Goal: Communication & Community: Ask a question

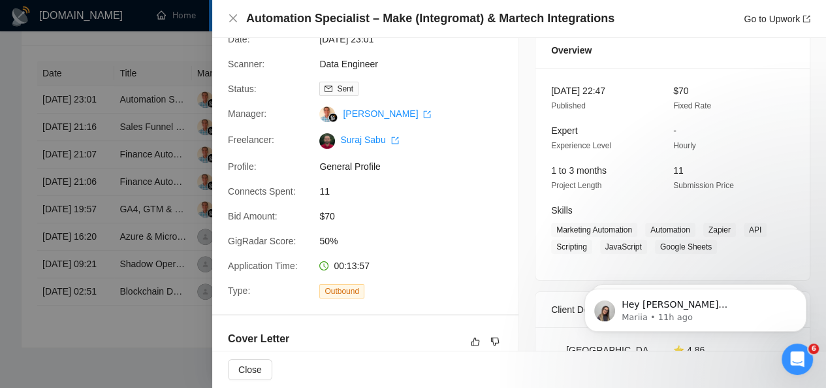
scroll to position [56, 0]
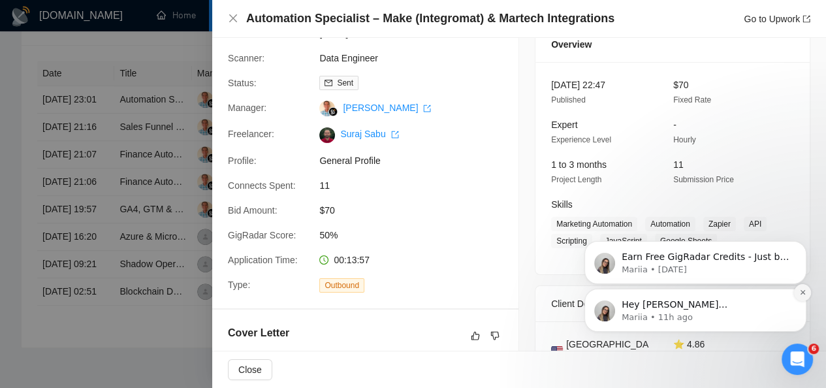
click at [800, 294] on icon "Dismiss notification" at bounding box center [802, 291] width 7 height 7
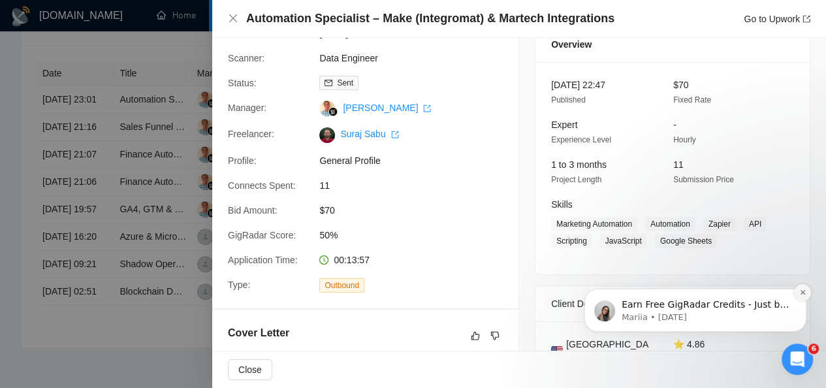
click at [803, 287] on button "Dismiss notification" at bounding box center [802, 292] width 17 height 17
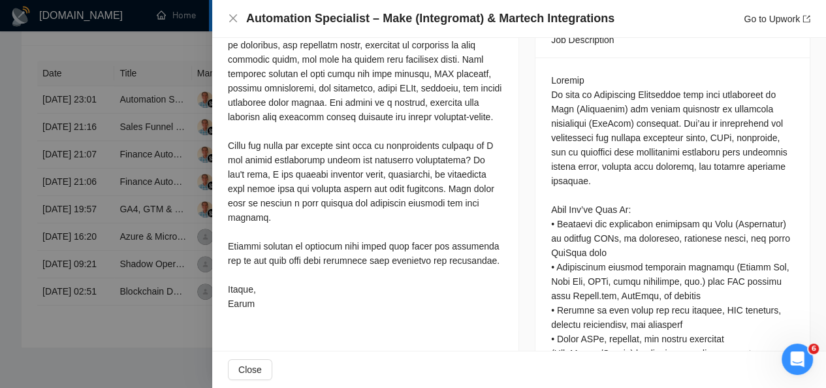
scroll to position [561, 0]
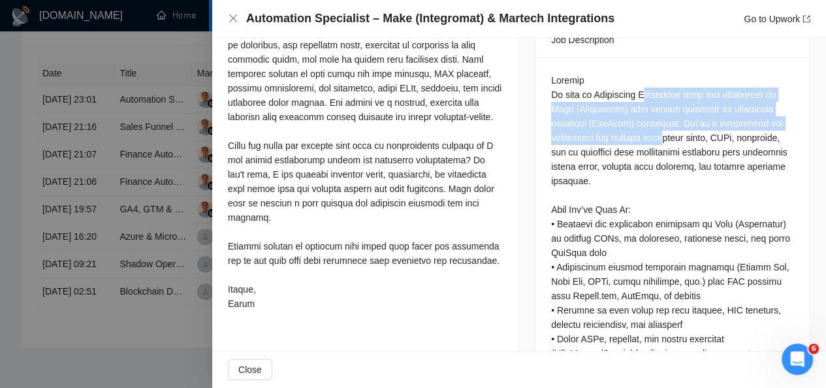
drag, startPoint x: 649, startPoint y: 68, endPoint x: 655, endPoint y: 106, distance: 39.0
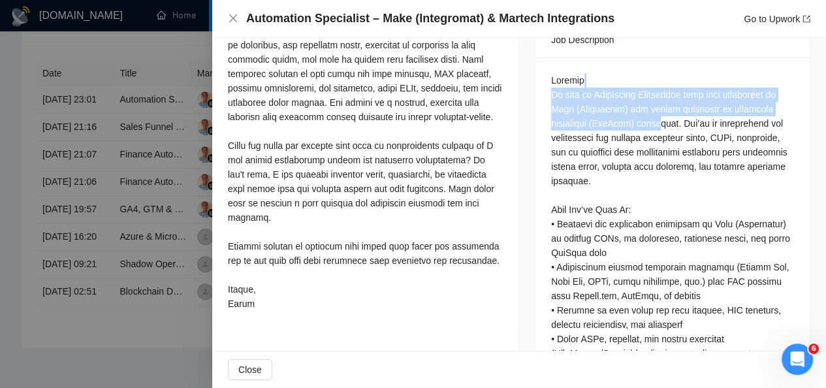
drag, startPoint x: 653, startPoint y: 51, endPoint x: 653, endPoint y: 110, distance: 59.4
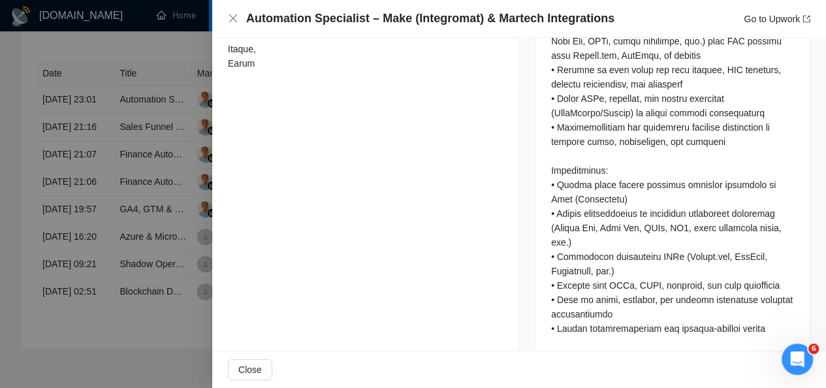
scroll to position [805, 0]
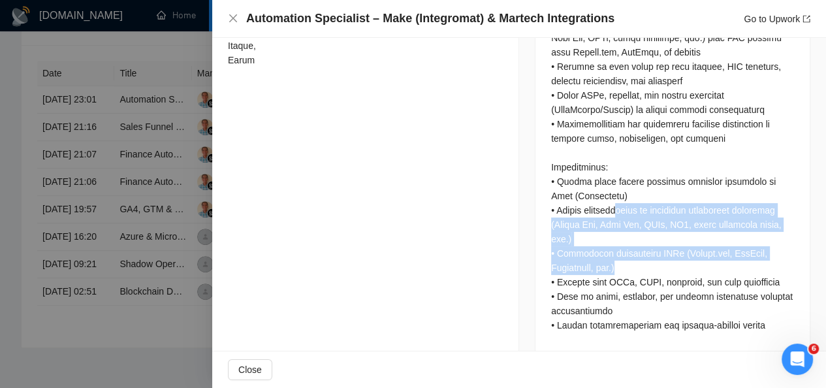
drag, startPoint x: 615, startPoint y: 186, endPoint x: 642, endPoint y: 239, distance: 59.3
click at [642, 239] on div at bounding box center [672, 253] width 243 height 847
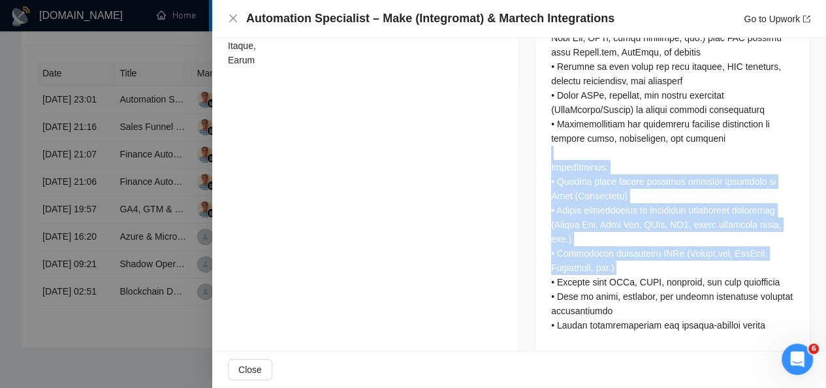
drag, startPoint x: 642, startPoint y: 239, endPoint x: 587, endPoint y: 119, distance: 131.4
click at [587, 119] on div at bounding box center [672, 253] width 243 height 847
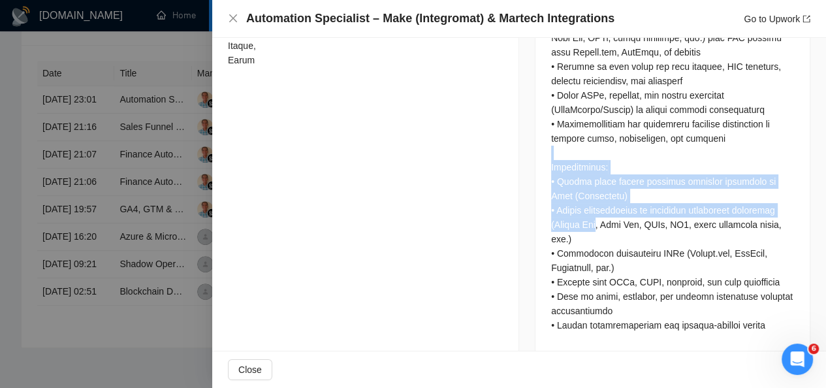
drag, startPoint x: 587, startPoint y: 119, endPoint x: 594, endPoint y: 194, distance: 74.7
click at [594, 194] on div at bounding box center [672, 253] width 243 height 847
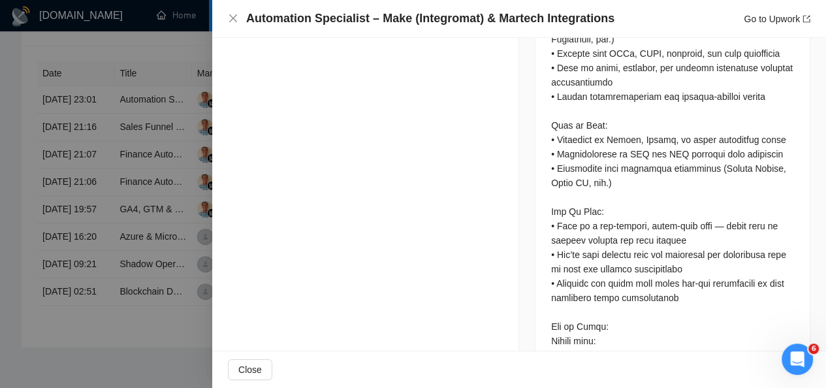
scroll to position [1044, 0]
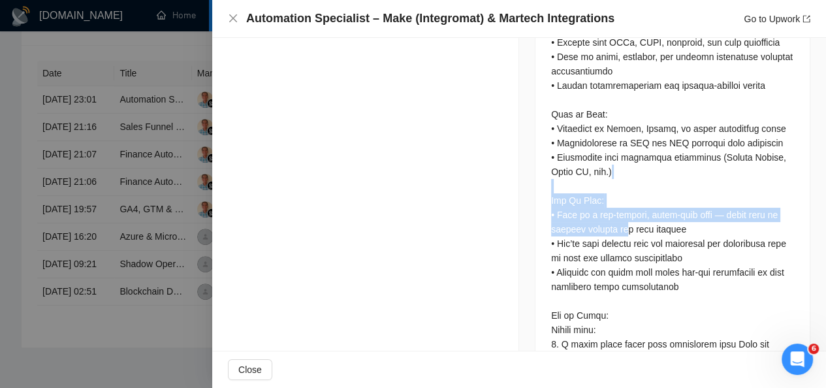
drag, startPoint x: 615, startPoint y: 141, endPoint x: 617, endPoint y: 208, distance: 67.3
click at [617, 208] on div at bounding box center [672, 13] width 243 height 847
drag, startPoint x: 580, startPoint y: 161, endPoint x: 610, endPoint y: 210, distance: 56.5
click at [610, 210] on div at bounding box center [672, 13] width 243 height 847
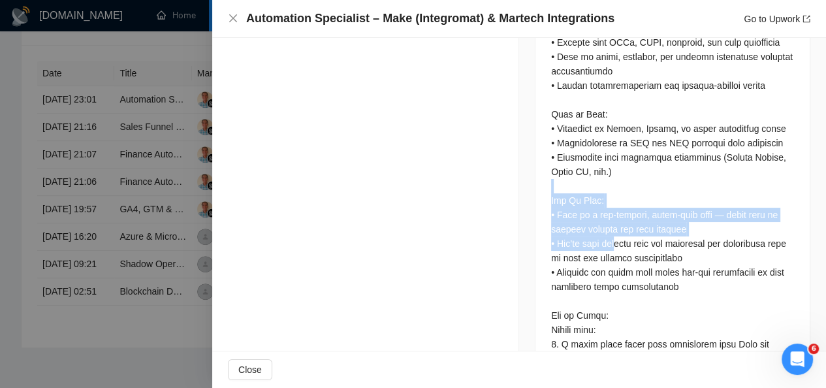
click at [610, 210] on div at bounding box center [672, 13] width 243 height 847
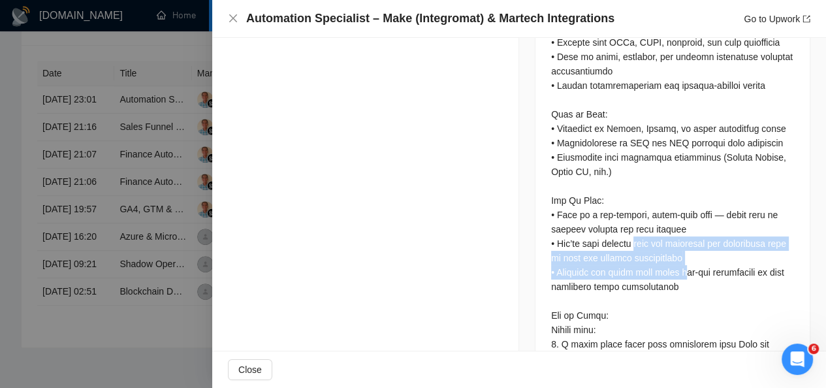
drag, startPoint x: 629, startPoint y: 211, endPoint x: 679, endPoint y: 250, distance: 63.8
click at [679, 250] on div at bounding box center [672, 13] width 243 height 847
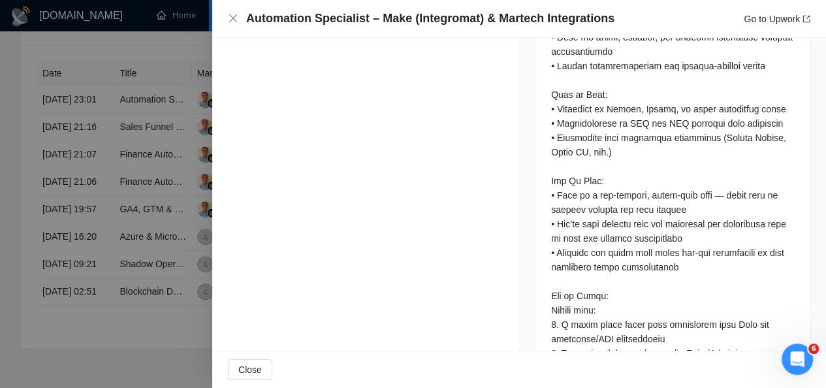
scroll to position [1070, 0]
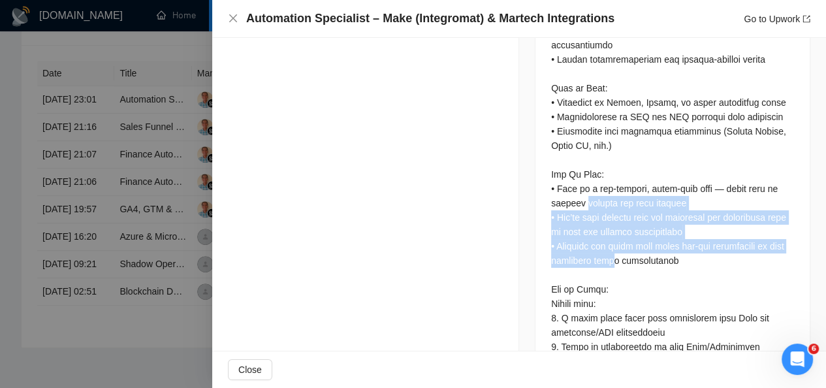
drag, startPoint x: 580, startPoint y: 178, endPoint x: 619, endPoint y: 230, distance: 65.3
drag, startPoint x: 619, startPoint y: 230, endPoint x: 632, endPoint y: 157, distance: 74.3
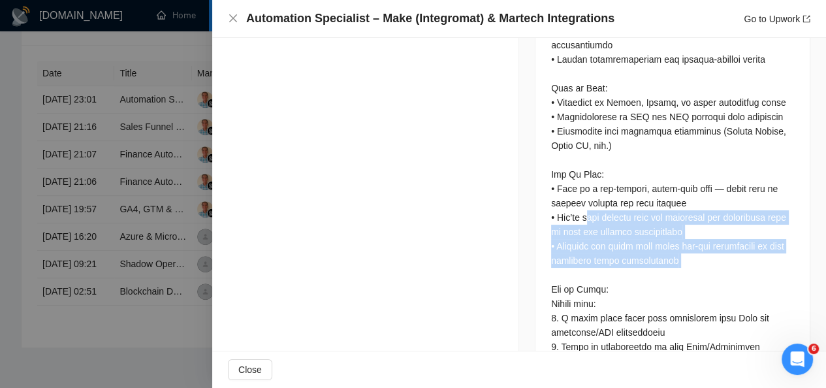
drag, startPoint x: 674, startPoint y: 245, endPoint x: 578, endPoint y: 189, distance: 111.2
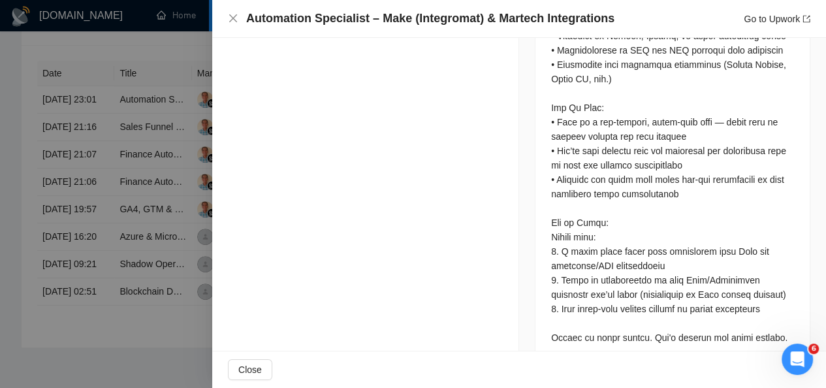
scroll to position [1140, 0]
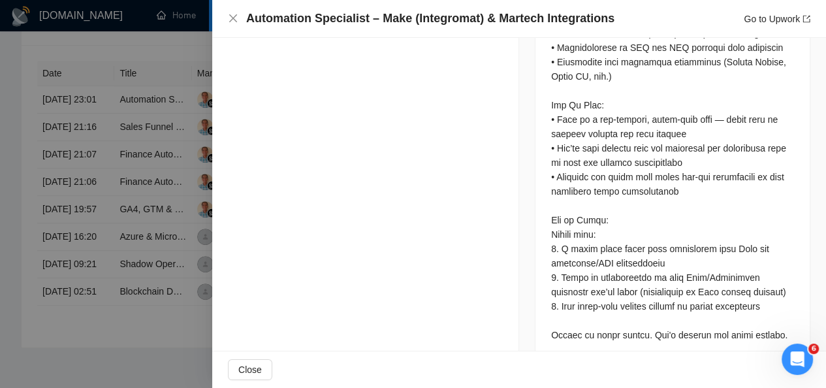
drag, startPoint x: 626, startPoint y: 213, endPoint x: 634, endPoint y: 237, distance: 25.4
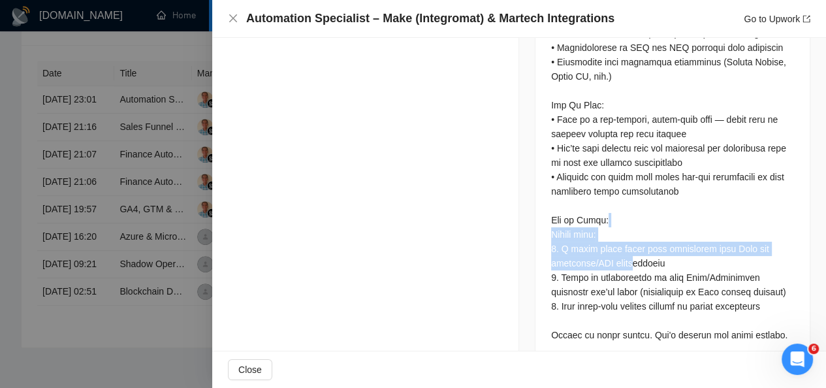
drag, startPoint x: 634, startPoint y: 237, endPoint x: 615, endPoint y: 191, distance: 49.5
drag, startPoint x: 615, startPoint y: 191, endPoint x: 630, endPoint y: 237, distance: 48.1
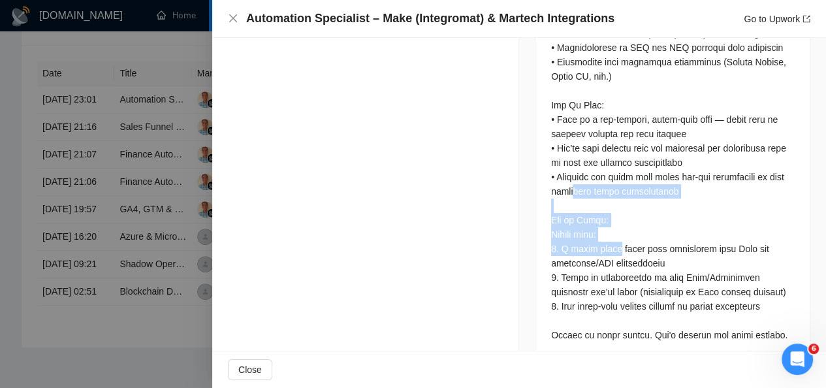
drag, startPoint x: 583, startPoint y: 165, endPoint x: 605, endPoint y: 217, distance: 56.5
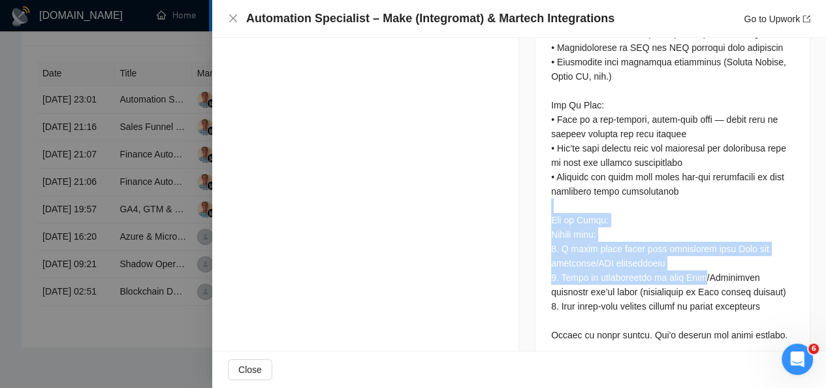
drag, startPoint x: 572, startPoint y: 172, endPoint x: 706, endPoint y: 256, distance: 157.5
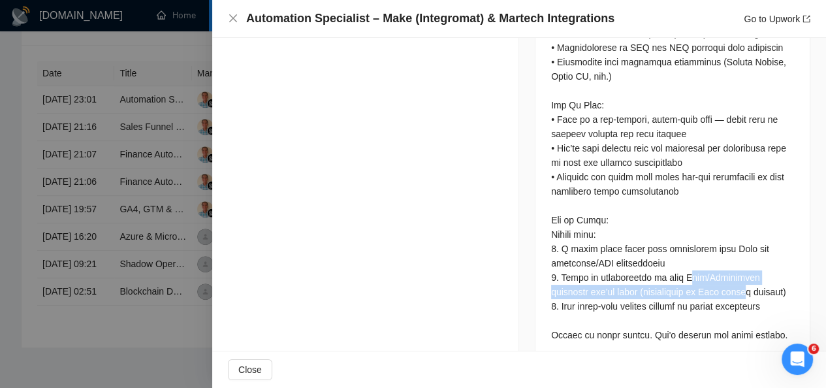
drag, startPoint x: 706, startPoint y: 262, endPoint x: 674, endPoint y: 242, distance: 37.3
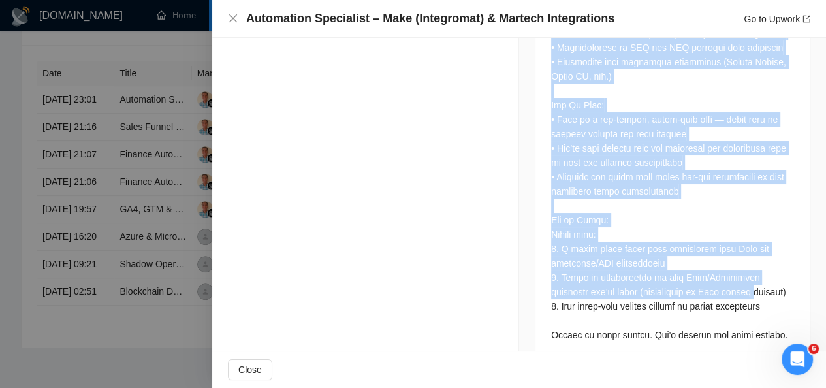
drag, startPoint x: 715, startPoint y: 266, endPoint x: 455, endPoint y: 226, distance: 263.5
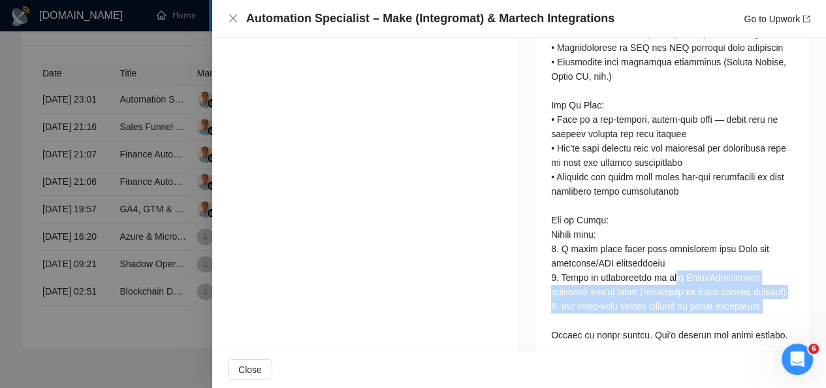
drag, startPoint x: 659, startPoint y: 254, endPoint x: 677, endPoint y: 291, distance: 41.4
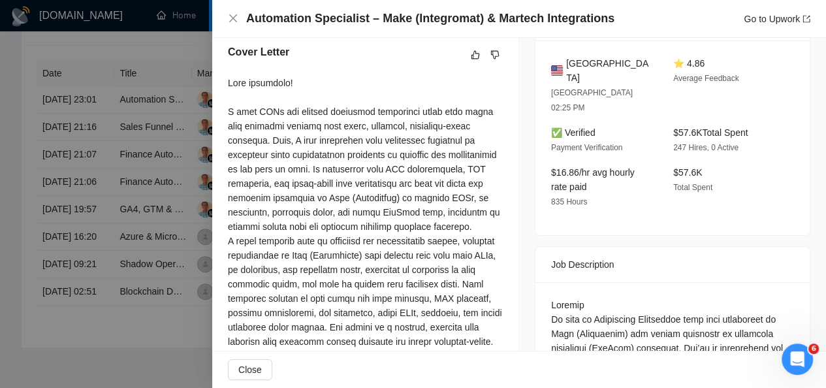
scroll to position [339, 0]
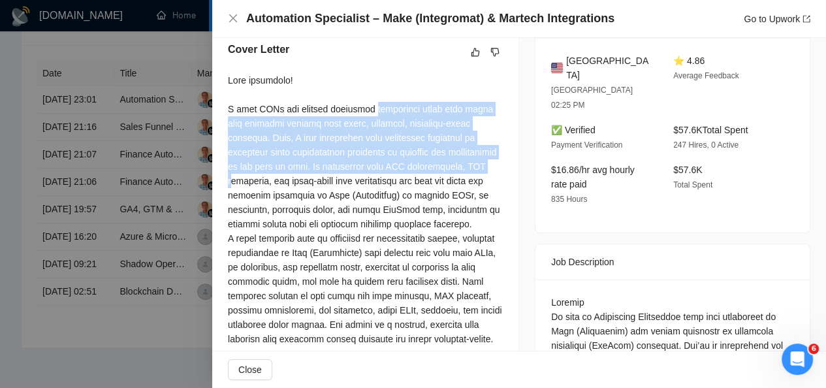
drag, startPoint x: 378, startPoint y: 108, endPoint x: 447, endPoint y: 173, distance: 94.7
click at [447, 173] on div at bounding box center [365, 302] width 275 height 459
click at [447, 174] on div at bounding box center [365, 302] width 275 height 459
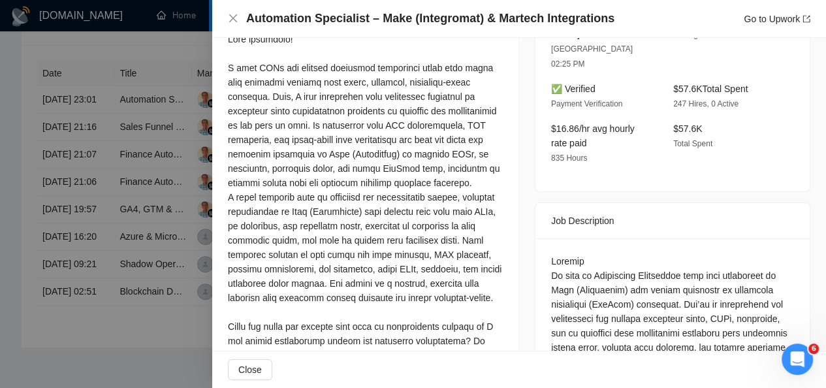
scroll to position [392, 0]
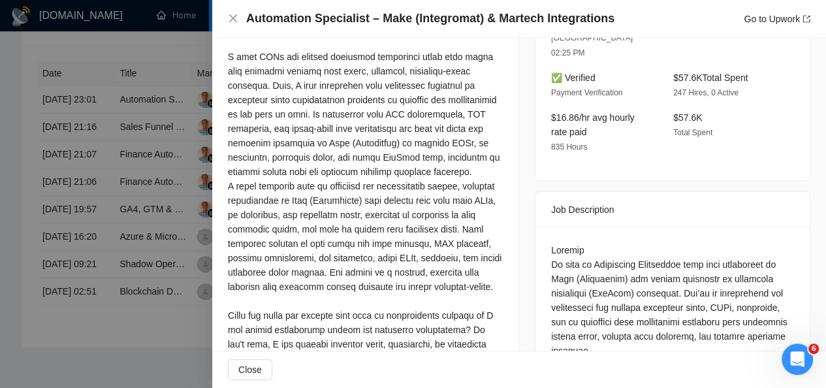
click at [364, 204] on div at bounding box center [365, 250] width 275 height 459
click at [352, 217] on div at bounding box center [365, 250] width 275 height 459
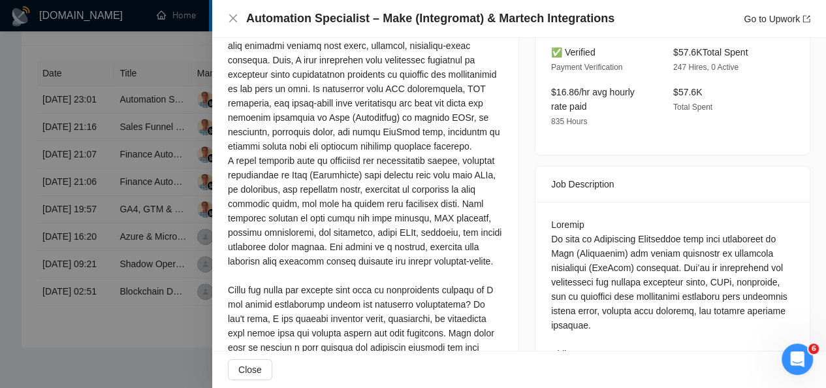
scroll to position [422, 0]
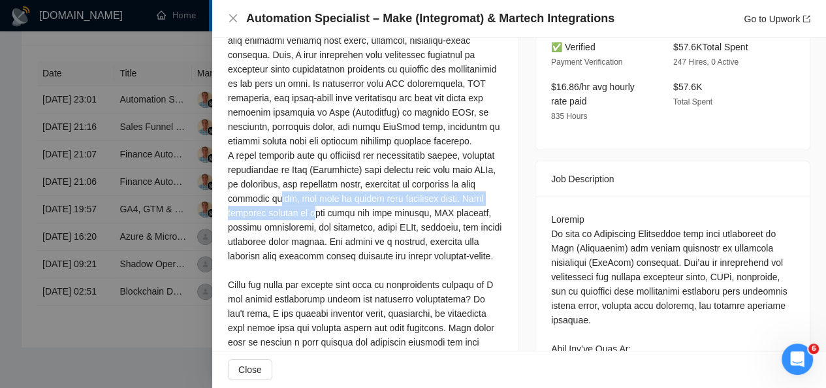
drag, startPoint x: 353, startPoint y: 215, endPoint x: 348, endPoint y: 196, distance: 20.3
click at [348, 196] on div at bounding box center [365, 219] width 275 height 459
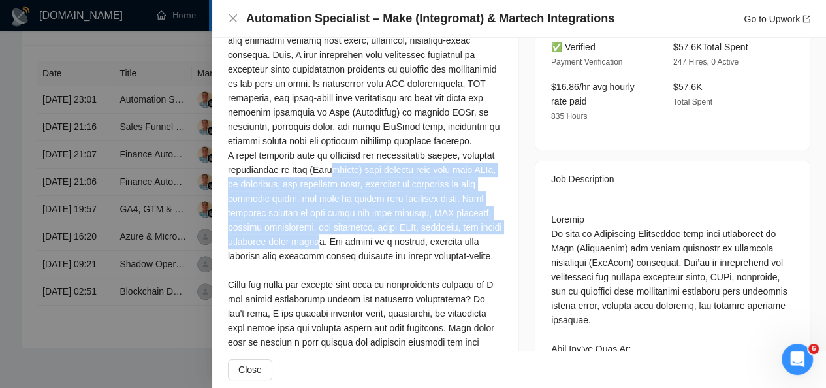
drag, startPoint x: 367, startPoint y: 243, endPoint x: 368, endPoint y: 163, distance: 80.3
click at [368, 163] on div at bounding box center [365, 219] width 275 height 459
click at [372, 186] on div at bounding box center [365, 219] width 275 height 459
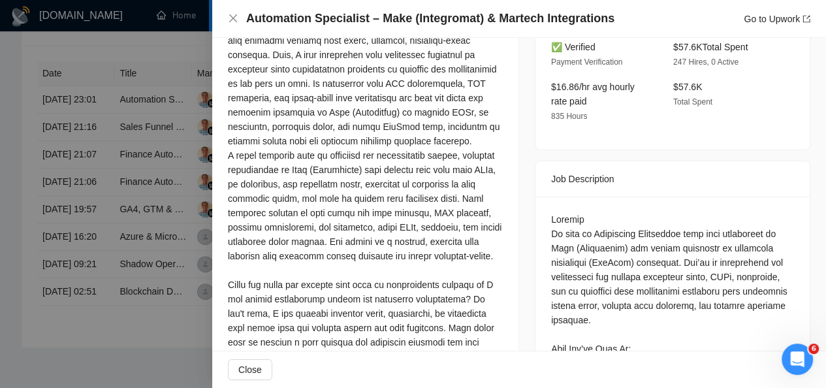
click at [418, 230] on div at bounding box center [365, 219] width 275 height 459
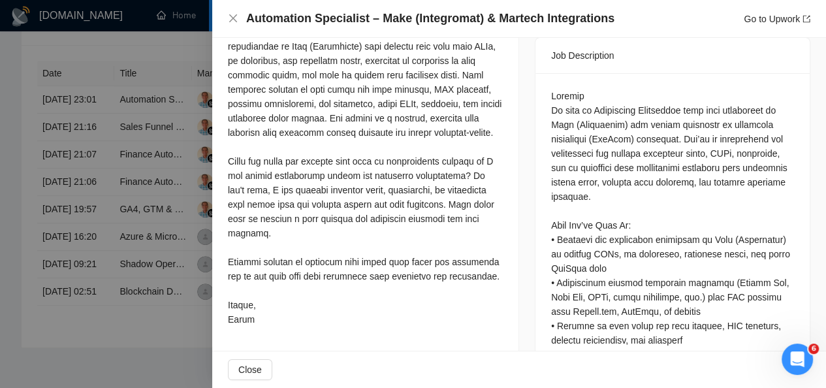
scroll to position [548, 0]
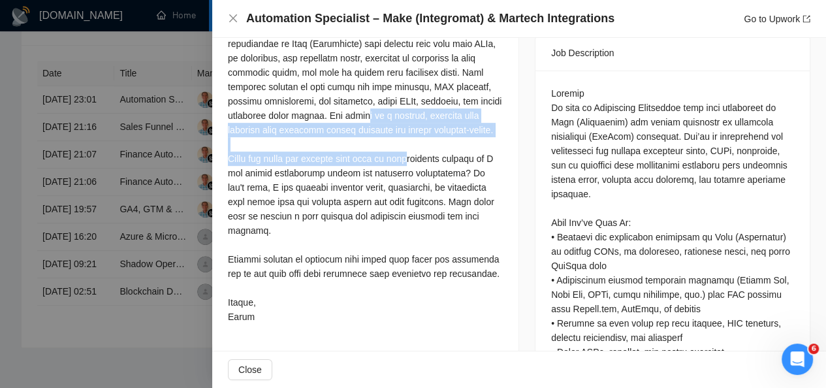
drag, startPoint x: 413, startPoint y: 110, endPoint x: 411, endPoint y: 169, distance: 58.8
click at [411, 169] on div at bounding box center [365, 93] width 275 height 459
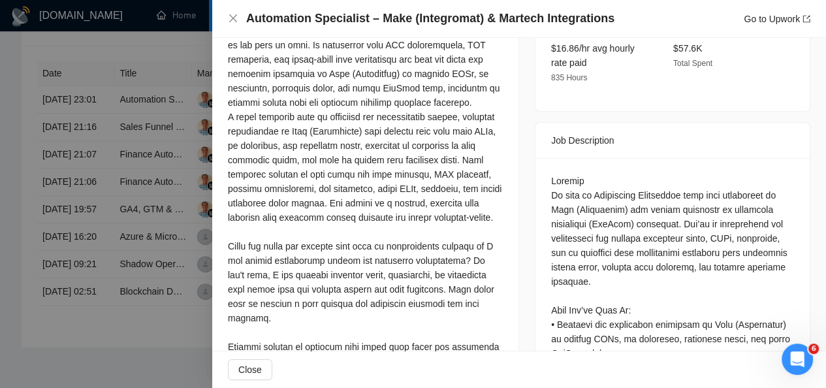
scroll to position [0, 0]
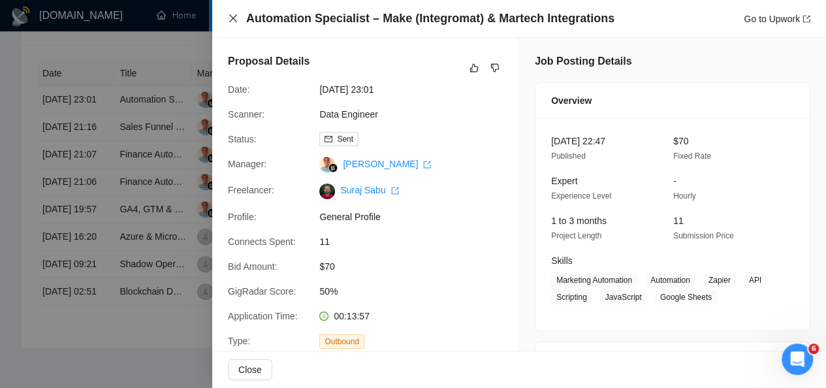
click at [232, 13] on icon "close" at bounding box center [233, 18] width 10 height 10
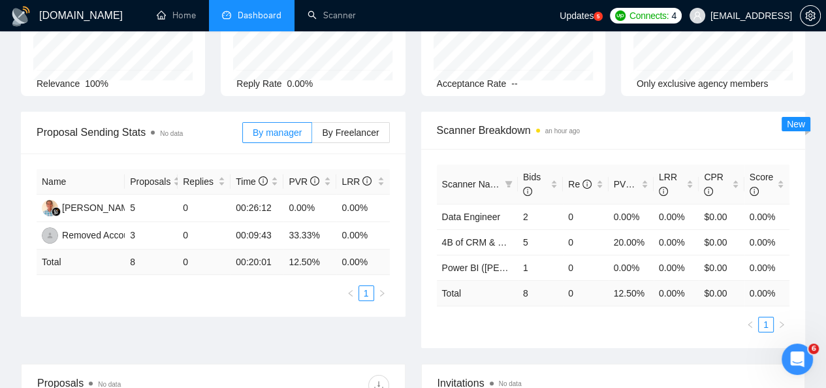
scroll to position [17, 0]
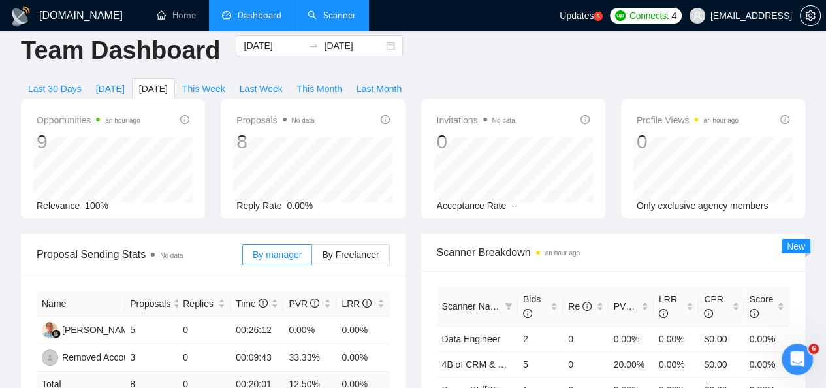
click at [332, 15] on link "Scanner" at bounding box center [331, 15] width 48 height 11
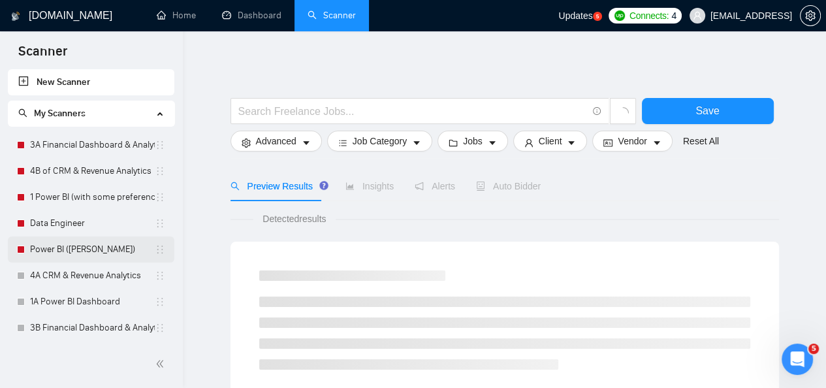
click at [97, 254] on link "Power BI ([PERSON_NAME])" at bounding box center [92, 249] width 125 height 26
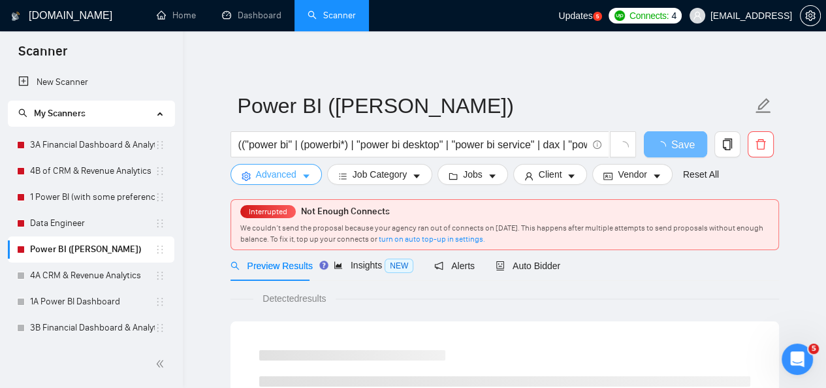
click at [296, 181] on button "Advanced" at bounding box center [275, 174] width 91 height 21
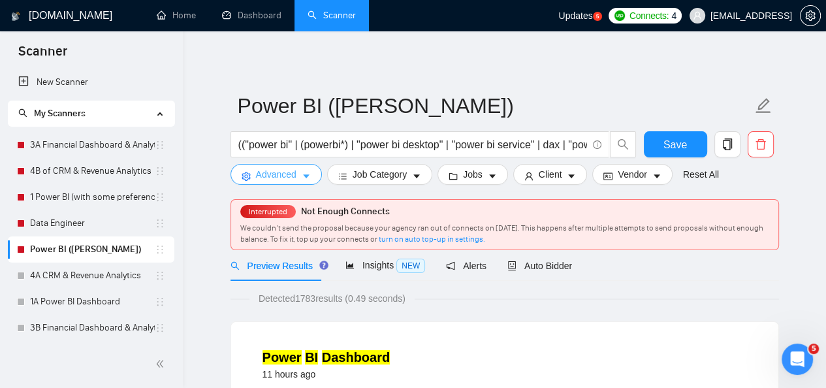
click at [292, 168] on span "Advanced" at bounding box center [276, 174] width 40 height 14
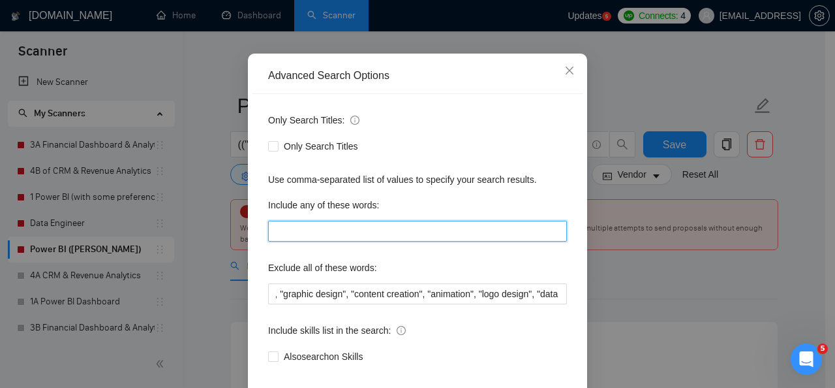
click at [335, 241] on input "text" at bounding box center [417, 231] width 299 height 21
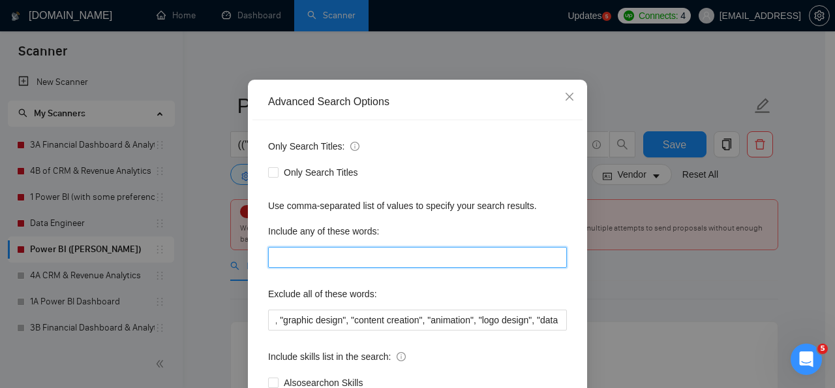
scroll to position [65, 0]
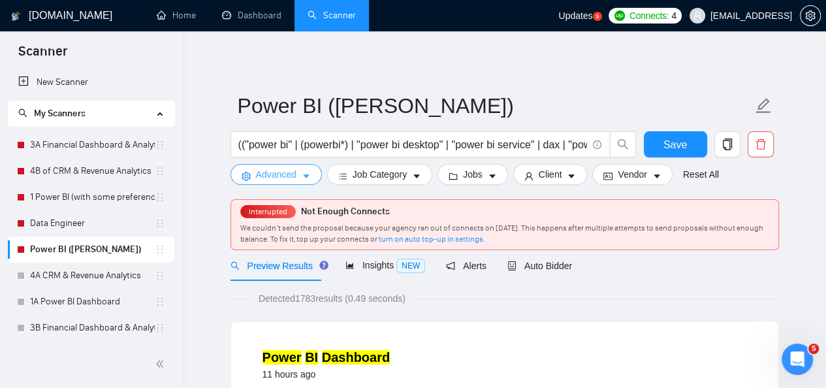
click at [278, 174] on span "Advanced" at bounding box center [276, 174] width 40 height 14
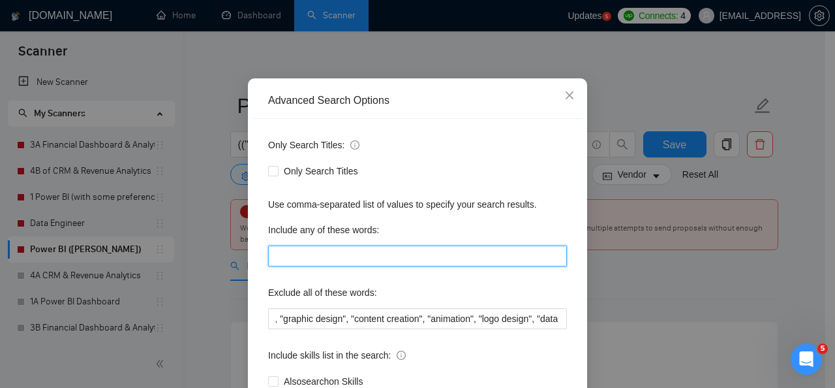
click at [400, 266] on input "text" at bounding box center [417, 255] width 299 height 21
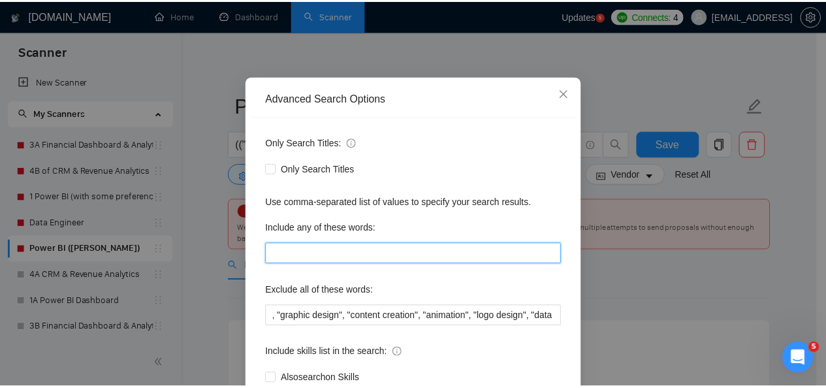
scroll to position [69, 0]
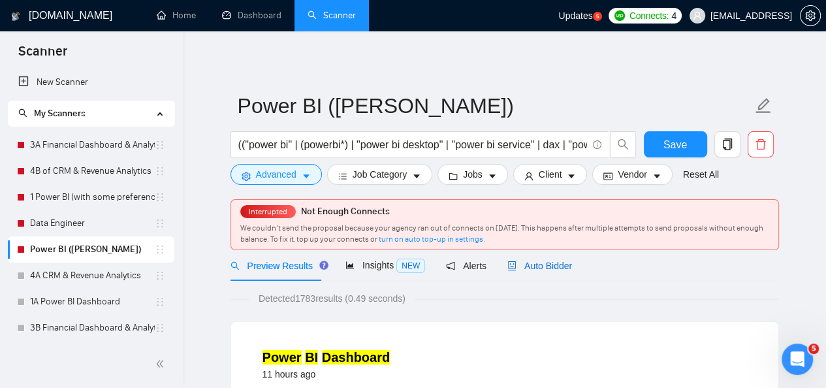
click at [523, 268] on span "Auto Bidder" at bounding box center [539, 265] width 65 height 10
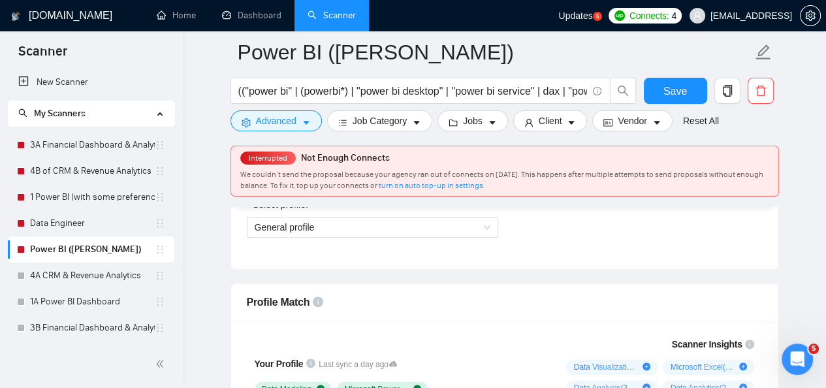
scroll to position [648, 0]
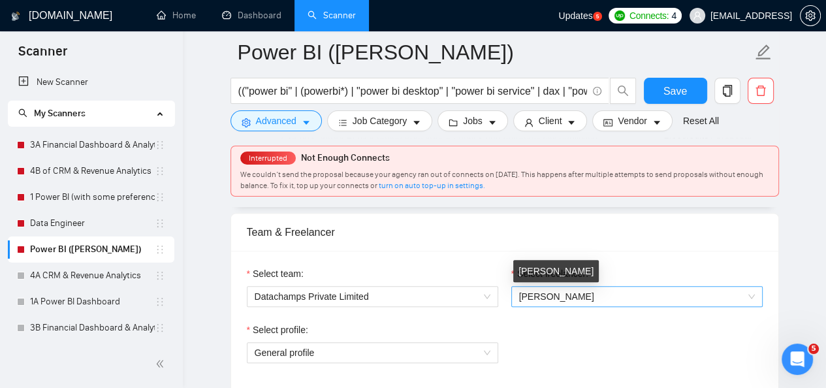
click at [594, 298] on span "Dipankar Manjarekar" at bounding box center [556, 296] width 75 height 10
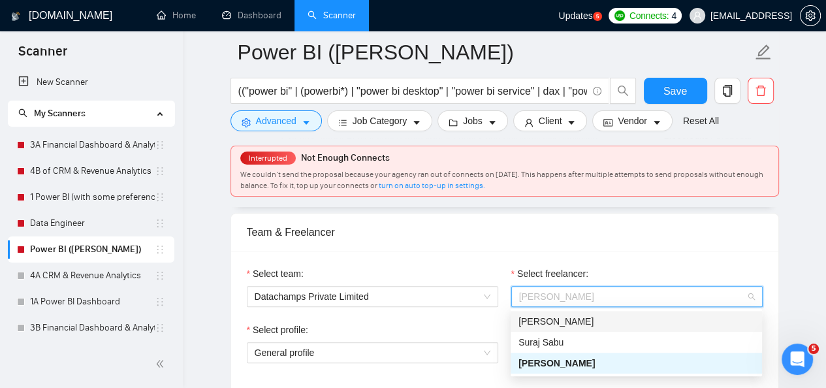
click at [629, 273] on div "Select freelancer:" at bounding box center [636, 276] width 251 height 20
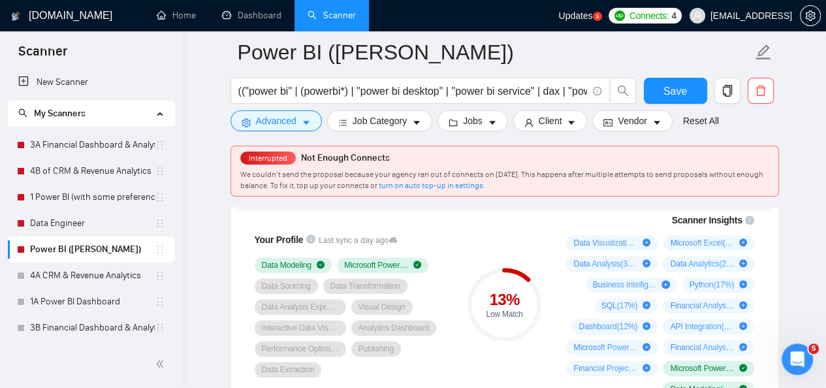
scroll to position [905, 0]
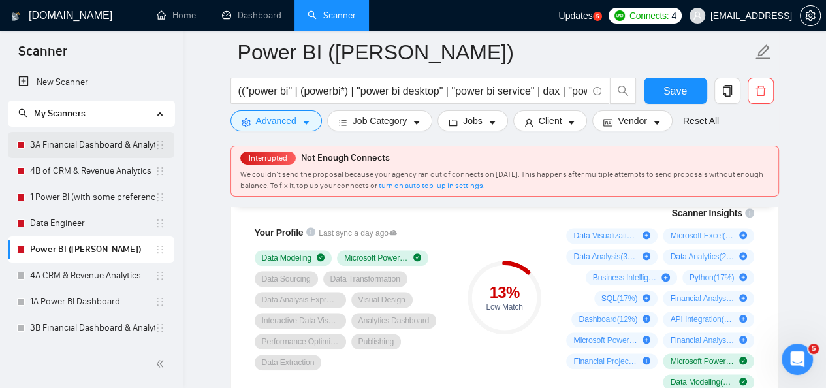
click at [98, 142] on link "3A Financial Dashboard & Analytics" at bounding box center [92, 145] width 125 height 26
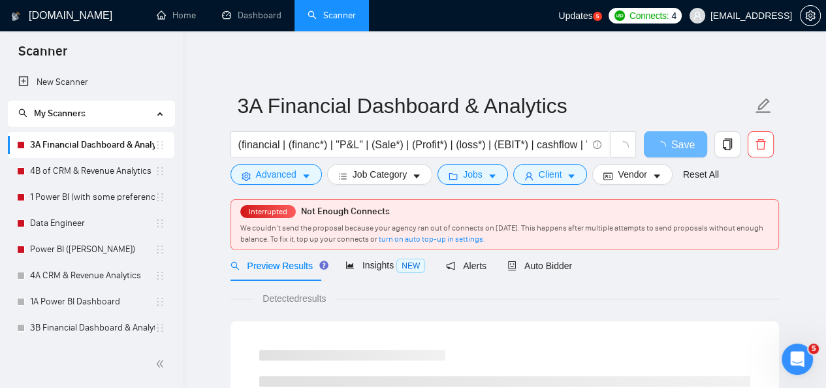
click at [540, 264] on span "Auto Bidder" at bounding box center [539, 265] width 65 height 10
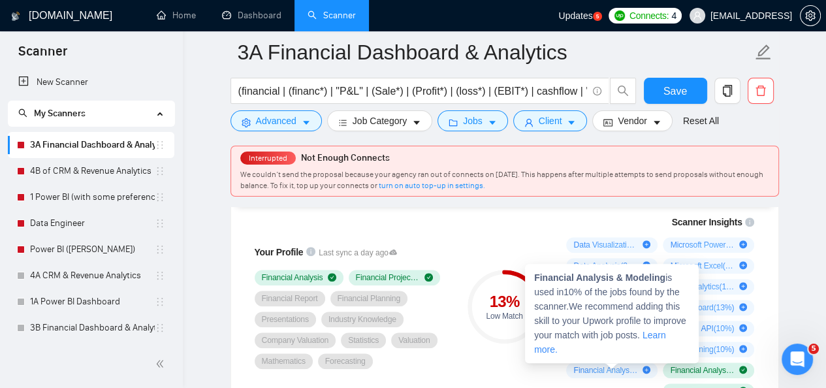
scroll to position [892, 0]
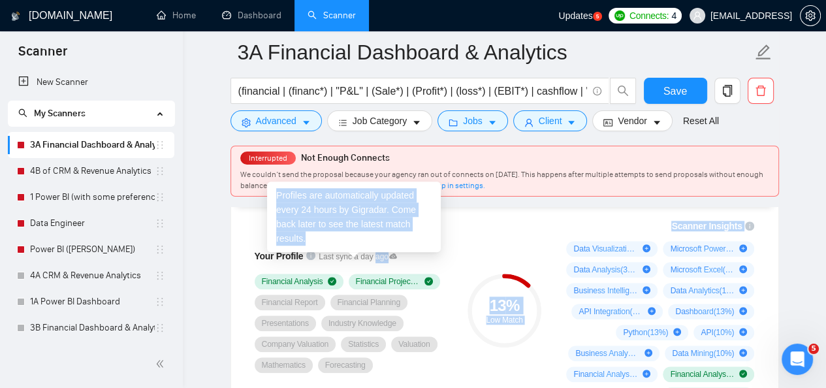
drag, startPoint x: 313, startPoint y: 251, endPoint x: 370, endPoint y: 257, distance: 57.1
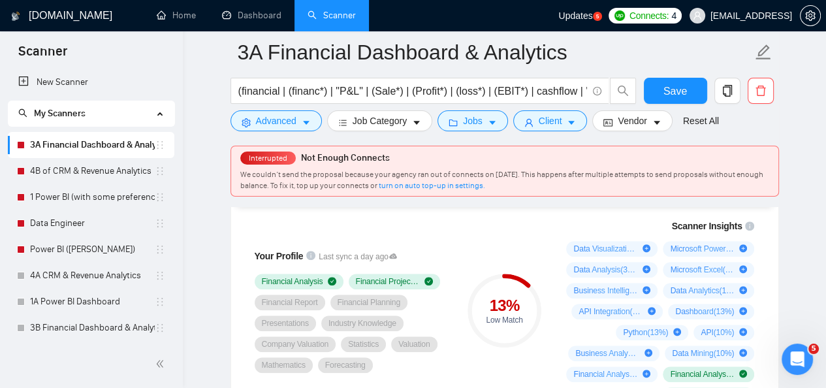
click at [357, 216] on div "Your Profile Last sync a day ago Financial Analysis Financial Projection Financ…" at bounding box center [350, 311] width 219 height 200
click at [791, 363] on icon "Open Intercom Messenger" at bounding box center [797, 360] width 22 height 22
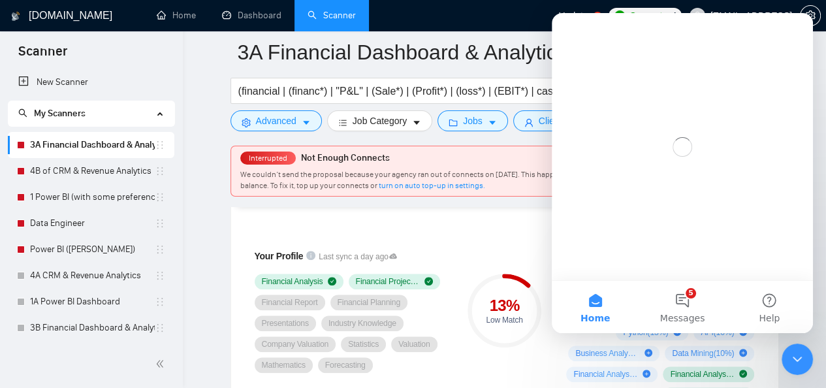
scroll to position [0, 0]
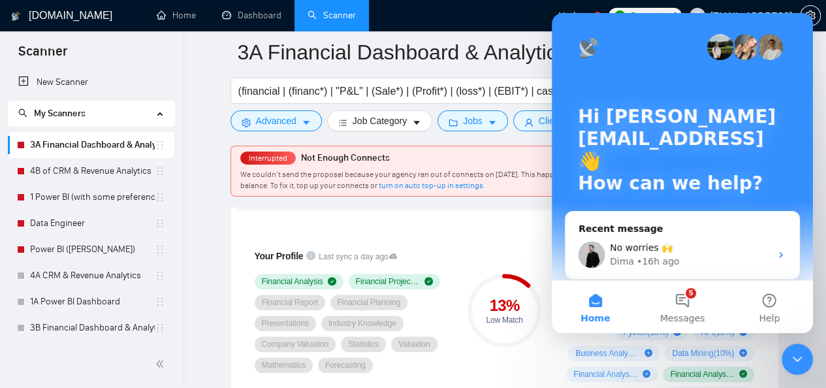
click at [788, 365] on div "Close Intercom Messenger" at bounding box center [796, 358] width 31 height 31
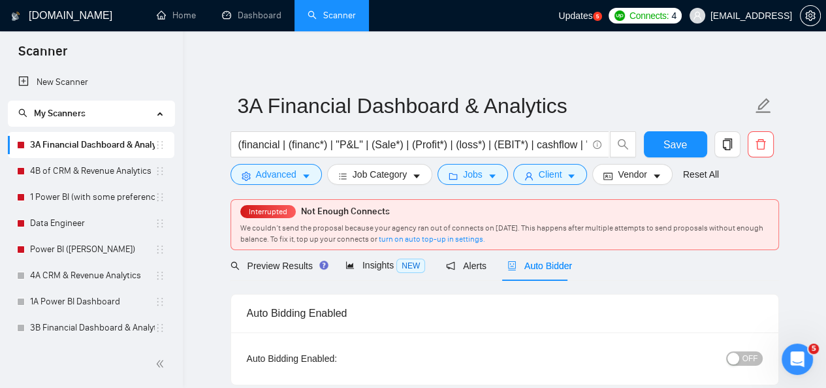
click at [285, 211] on span "Interrupted" at bounding box center [268, 211] width 46 height 9
click at [93, 241] on link "Power BI ([PERSON_NAME])" at bounding box center [92, 249] width 125 height 26
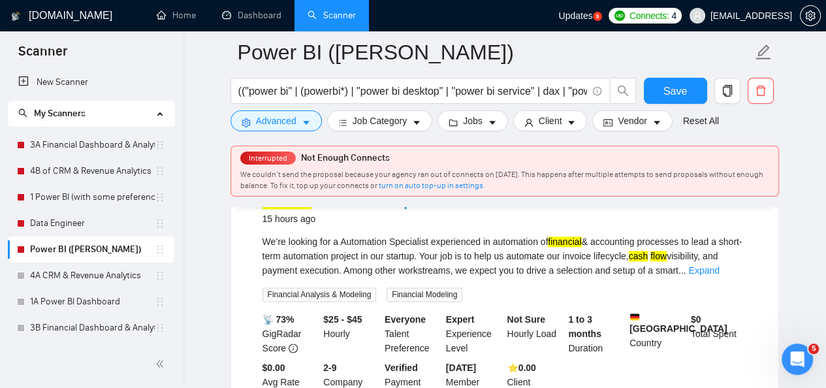
scroll to position [1288, 0]
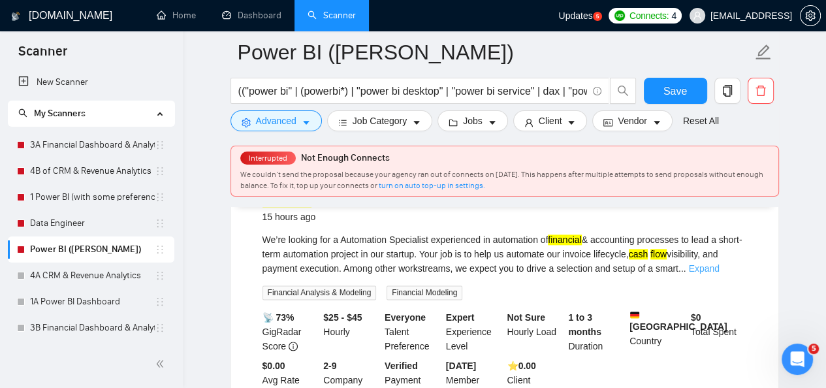
click at [719, 273] on link "Expand" at bounding box center [704, 268] width 31 height 10
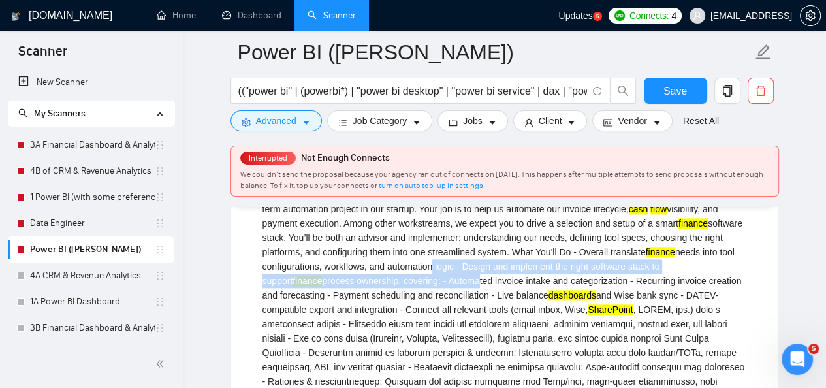
scroll to position [1335, 0]
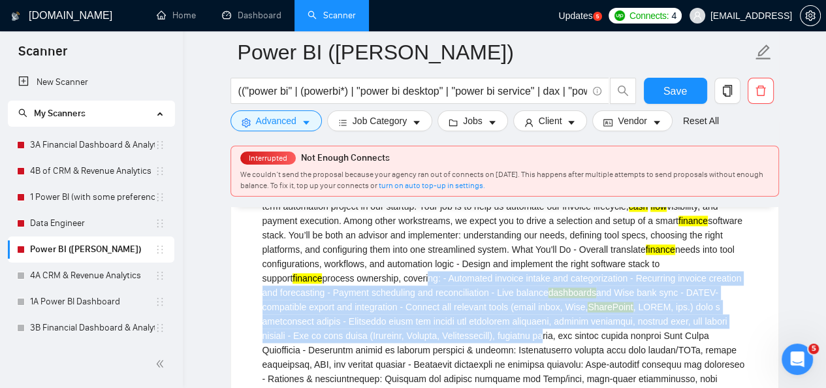
drag, startPoint x: 470, startPoint y: 351, endPoint x: 386, endPoint y: 295, distance: 101.2
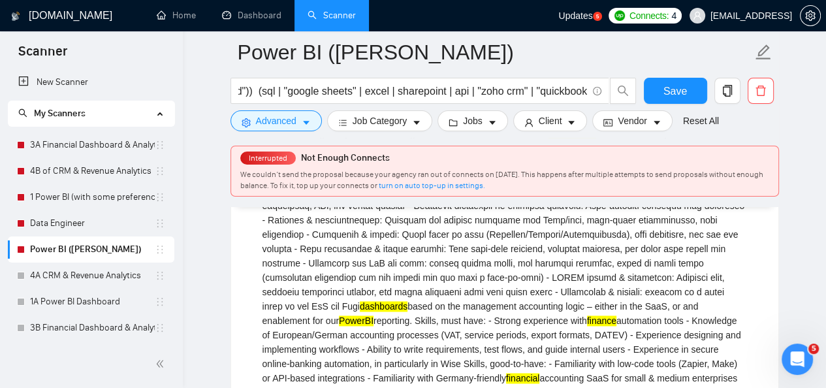
scroll to position [1501, 0]
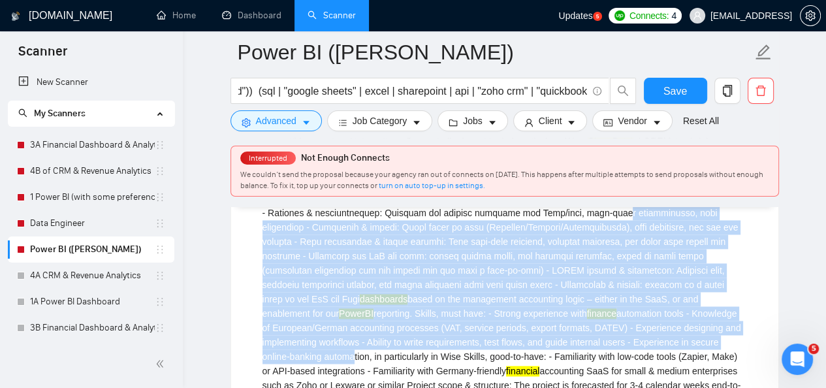
drag, startPoint x: 499, startPoint y: 230, endPoint x: 540, endPoint y: 355, distance: 131.5
click at [540, 355] on div "We’re looking for a Automation Specialist experienced in automation of financia…" at bounding box center [504, 248] width 484 height 459
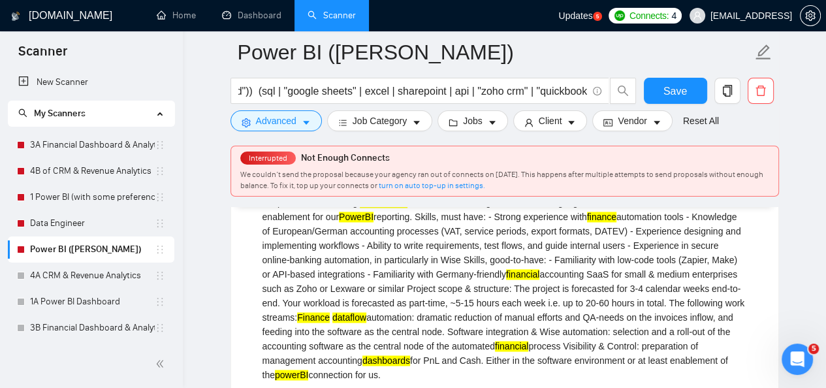
scroll to position [1619, 0]
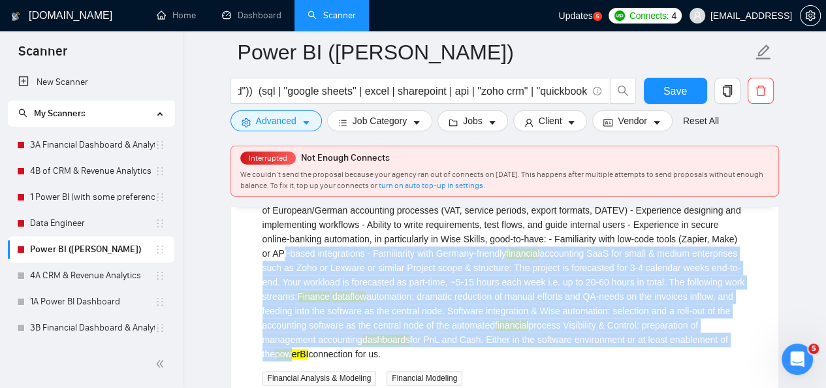
drag, startPoint x: 540, startPoint y: 355, endPoint x: 463, endPoint y: 247, distance: 133.3
click at [463, 247] on div "We’re looking for a Automation Specialist experienced in automation of financia…" at bounding box center [504, 130] width 484 height 459
click at [464, 246] on div "We’re looking for a Automation Specialist experienced in automation of financia…" at bounding box center [504, 130] width 484 height 459
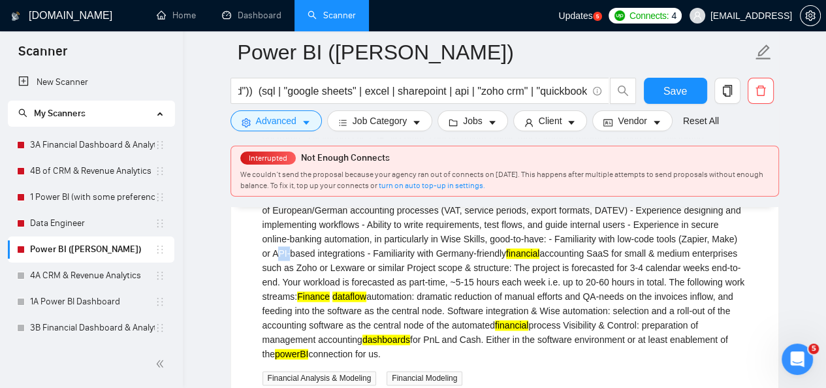
click at [464, 246] on div "We’re looking for a Automation Specialist experienced in automation of financia…" at bounding box center [504, 130] width 484 height 459
click at [454, 247] on div "We’re looking for a Automation Specialist experienced in automation of financia…" at bounding box center [504, 130] width 484 height 459
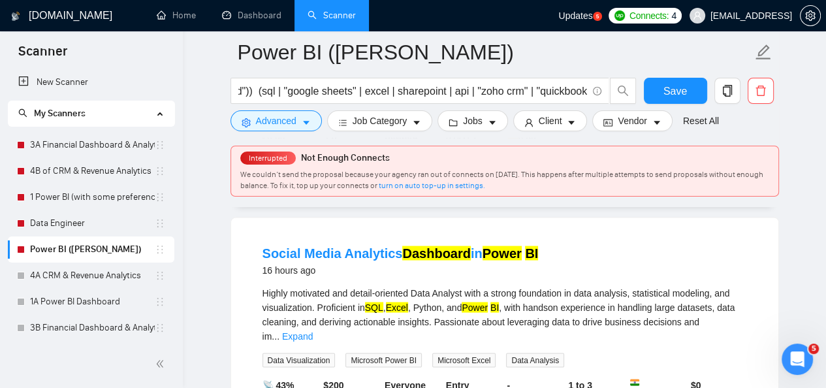
scroll to position [1932, 0]
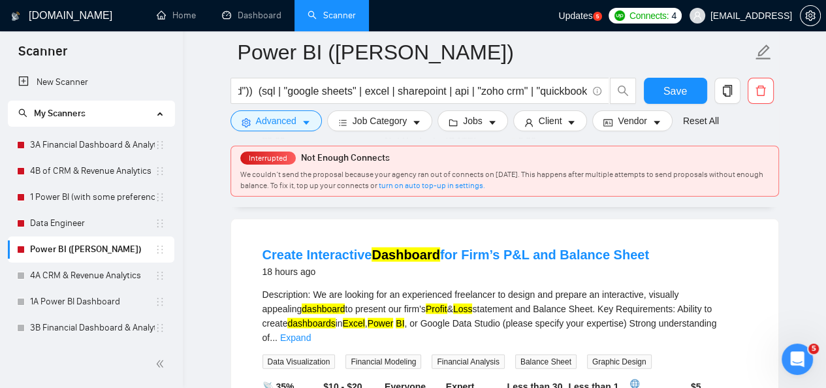
click at [470, 322] on div "Description: We are looking for an experienced freelancer to design and prepare…" at bounding box center [504, 328] width 484 height 82
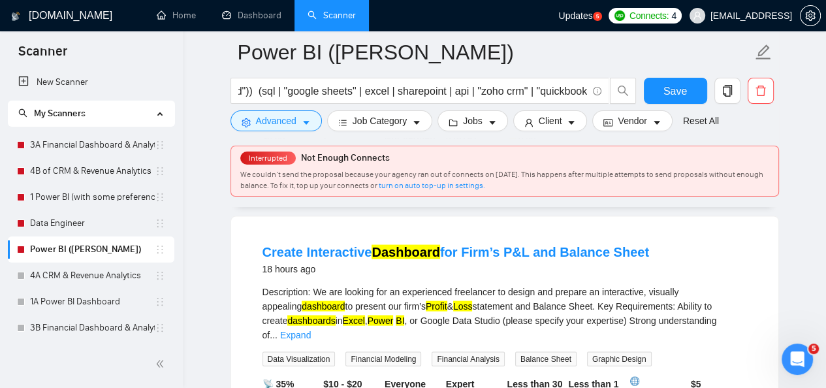
click at [470, 352] on span "Financial Analysis" at bounding box center [467, 359] width 72 height 14
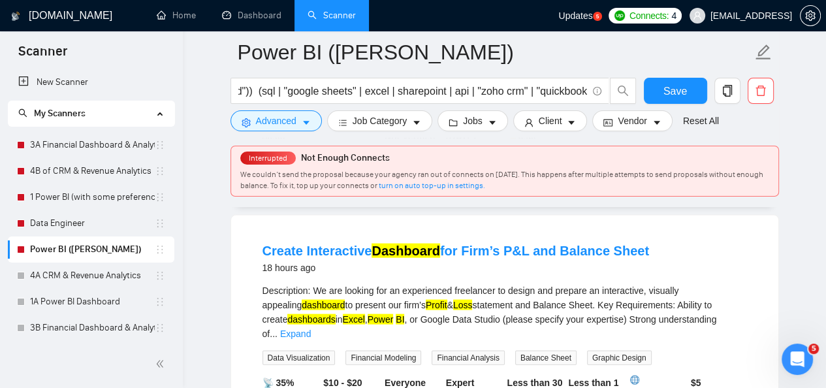
click at [470, 350] on span "Financial Analysis" at bounding box center [467, 357] width 72 height 14
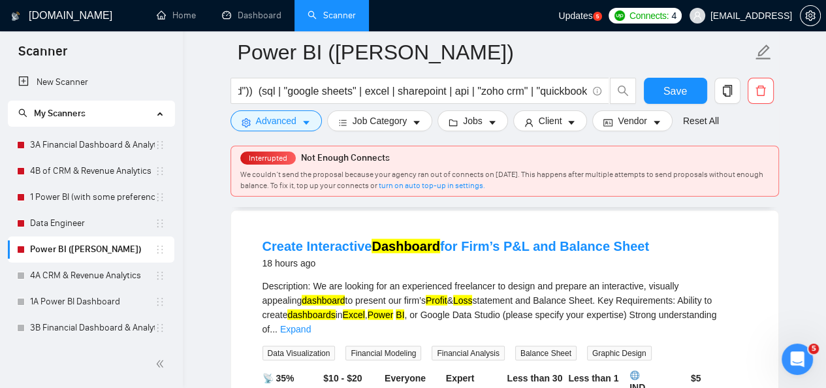
click at [470, 346] on span "Financial Analysis" at bounding box center [467, 353] width 72 height 14
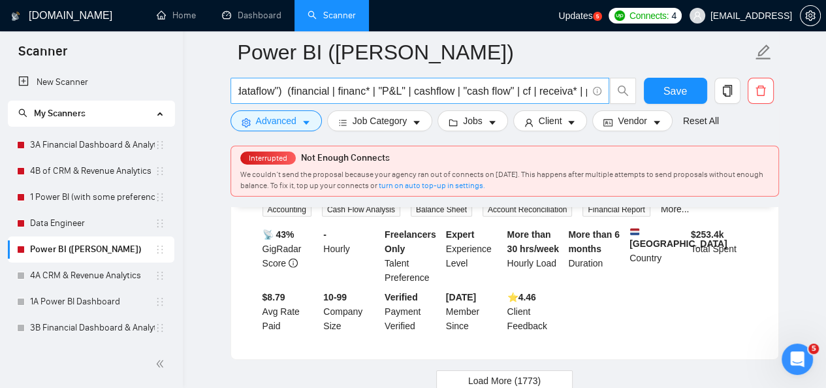
scroll to position [0, 1292]
click at [394, 91] on input "(("power bi" | (powerbi*) | "power bi desktop" | "power bi service" | dax | "po…" at bounding box center [412, 91] width 349 height 16
click at [427, 89] on input "(("power bi" | (powerbi*) | "power bi desktop" | "power bi service" | dax | "po…" at bounding box center [412, 91] width 349 height 16
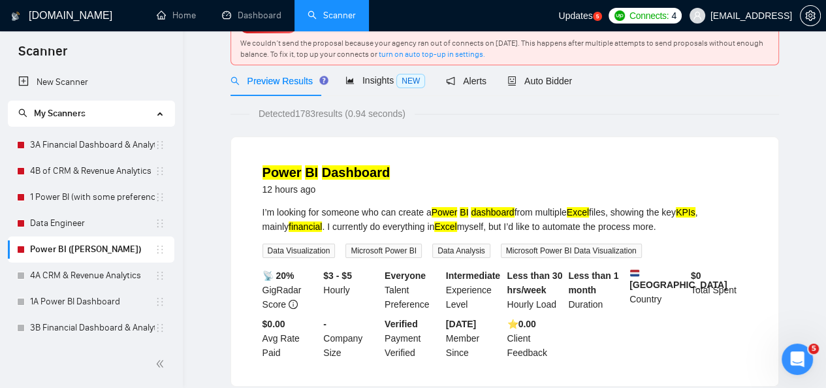
scroll to position [0, 0]
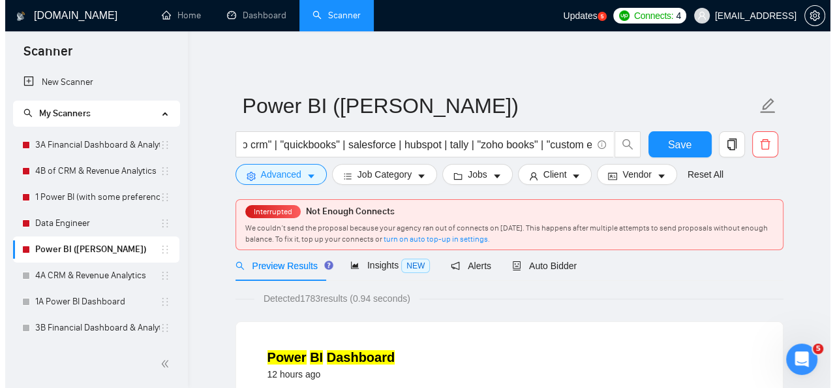
scroll to position [0, 2595]
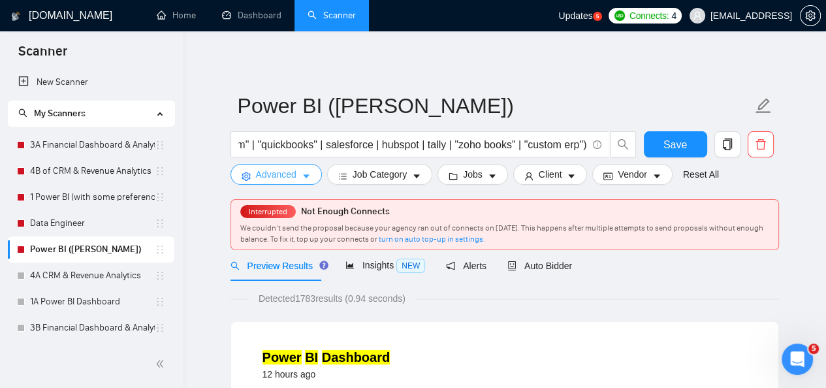
click at [302, 176] on icon "caret-down" at bounding box center [306, 176] width 9 height 9
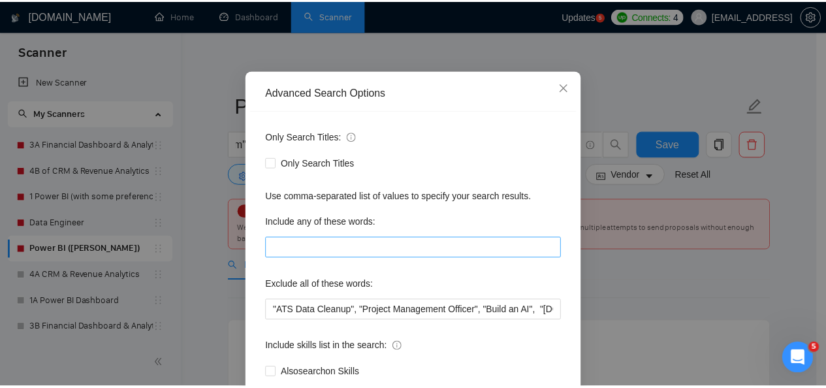
scroll to position [74, 0]
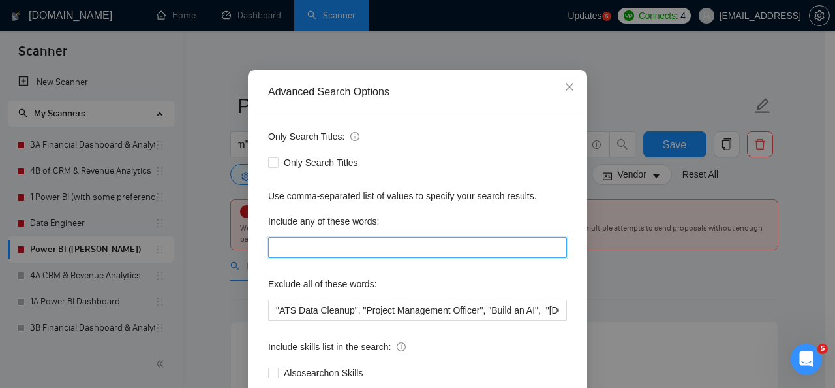
click at [435, 253] on input "text" at bounding box center [417, 247] width 299 height 21
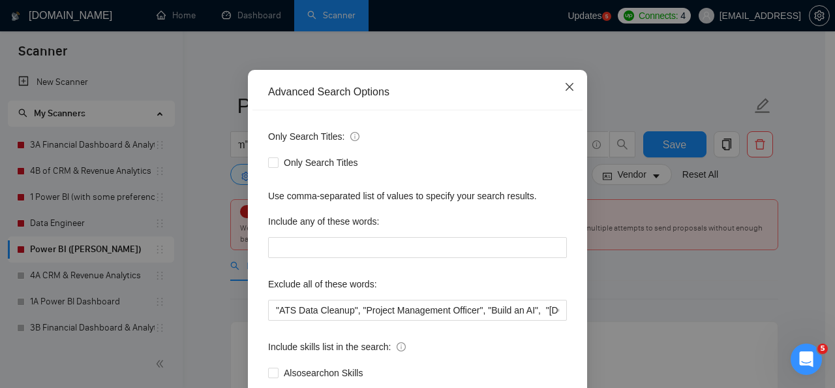
click at [565, 89] on icon "close" at bounding box center [570, 87] width 10 height 10
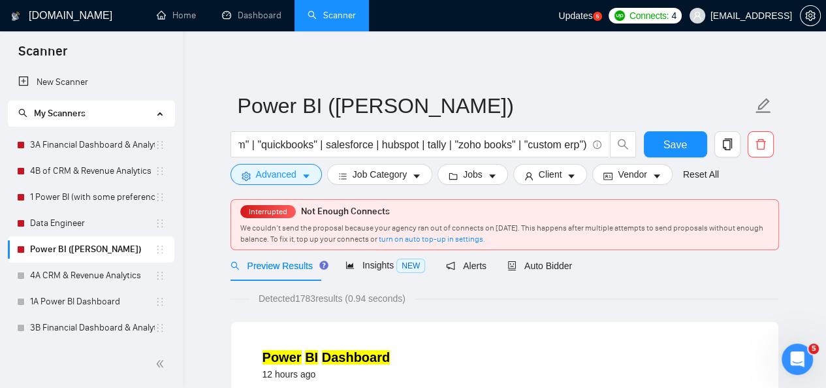
click at [796, 364] on icon "Open Intercom Messenger" at bounding box center [797, 360] width 22 height 22
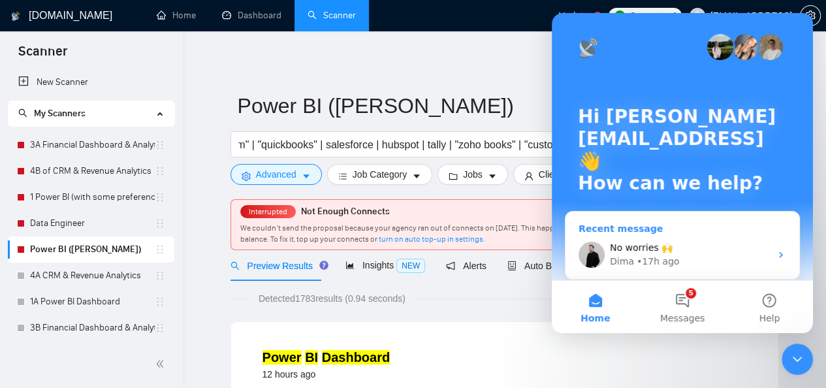
click at [755, 243] on div "No worries 🙌" at bounding box center [690, 248] width 161 height 14
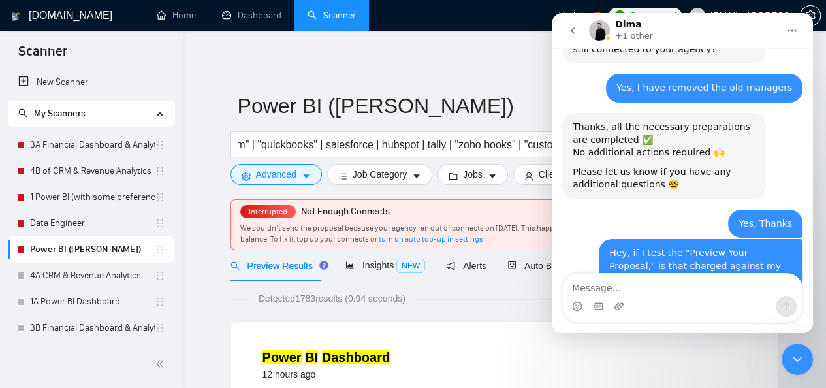
scroll to position [4314, 0]
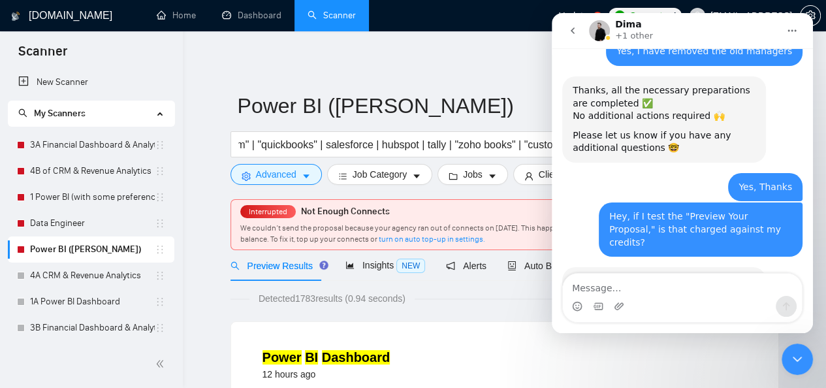
click at [674, 289] on textarea "Message…" at bounding box center [682, 284] width 239 height 22
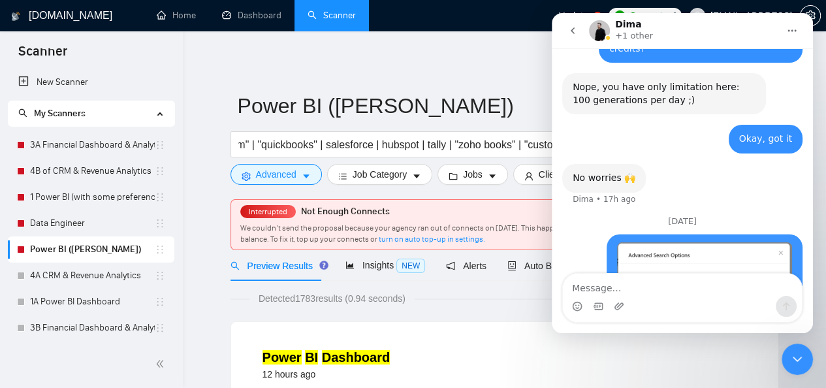
scroll to position [4518, 0]
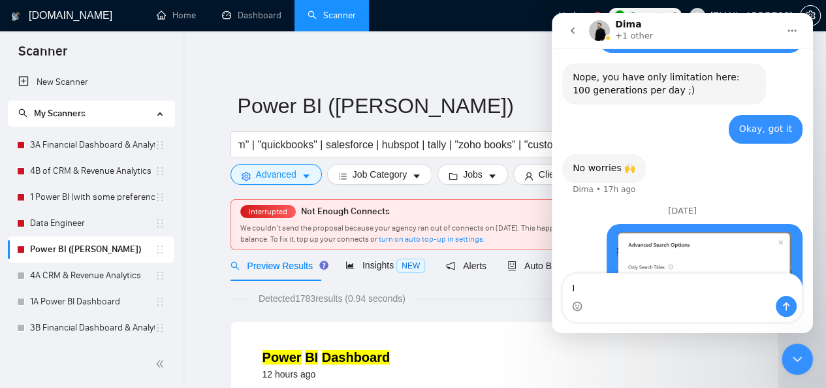
type textarea "I"
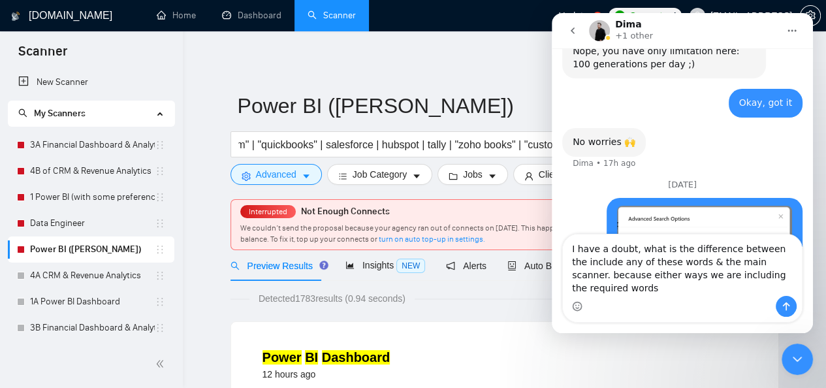
scroll to position [4557, 0]
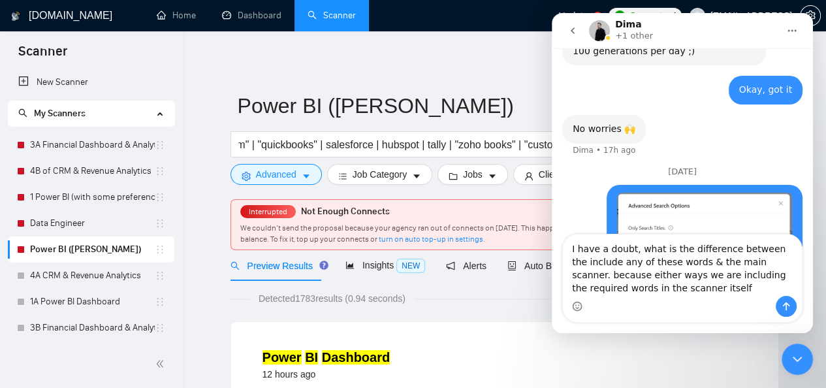
type textarea "I have a doubt, what is the difference between the include any of these words &…"
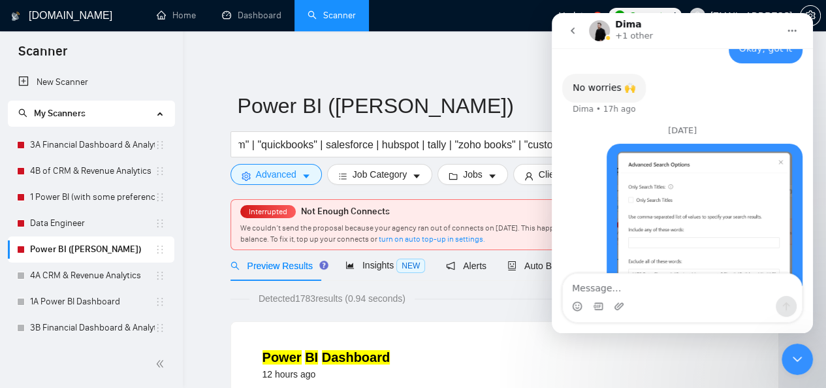
scroll to position [4599, 0]
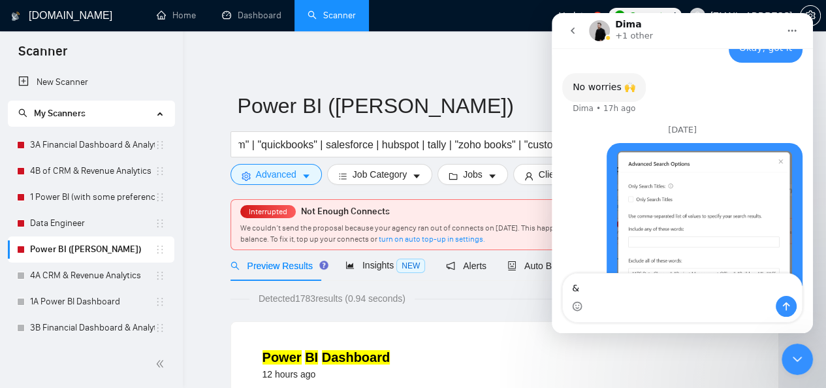
type textarea "&"
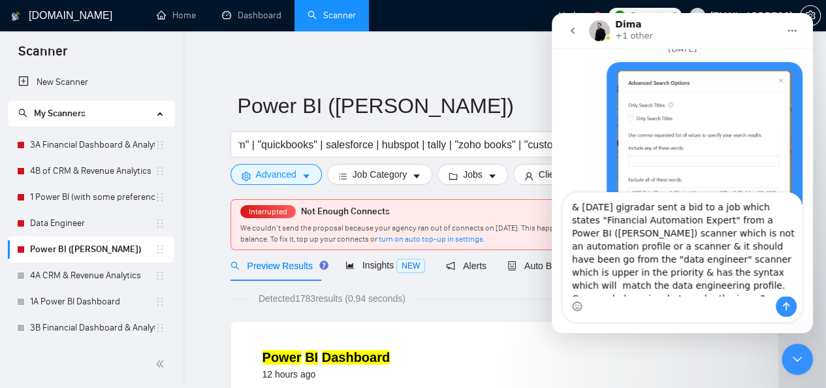
scroll to position [4677, 0]
type textarea "& yesterday gigradar sent a bid to a job which states "Financial Automation Exp…"
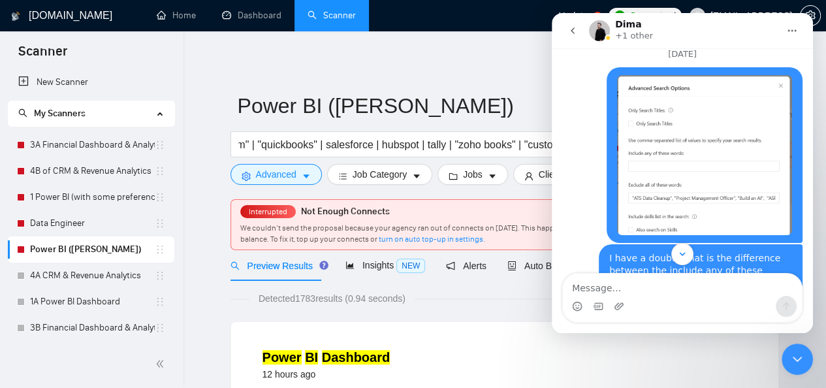
scroll to position [4731, 0]
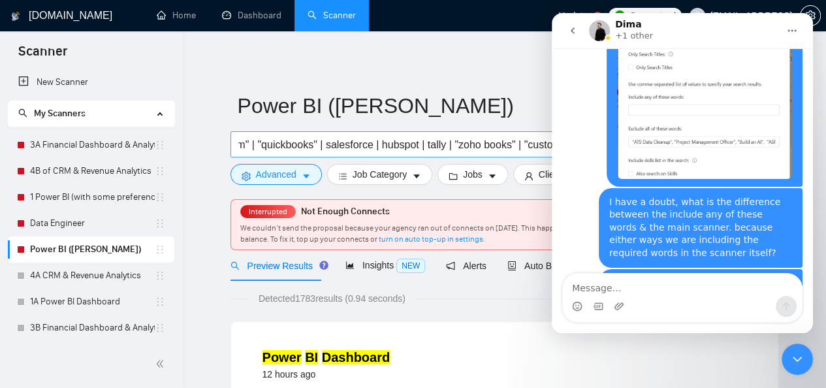
click at [394, 140] on input "(("power bi" | (powerbi*) | "power bi desktop" | "power bi service" | dax | "po…" at bounding box center [412, 144] width 349 height 16
